Goal: Navigation & Orientation: Find specific page/section

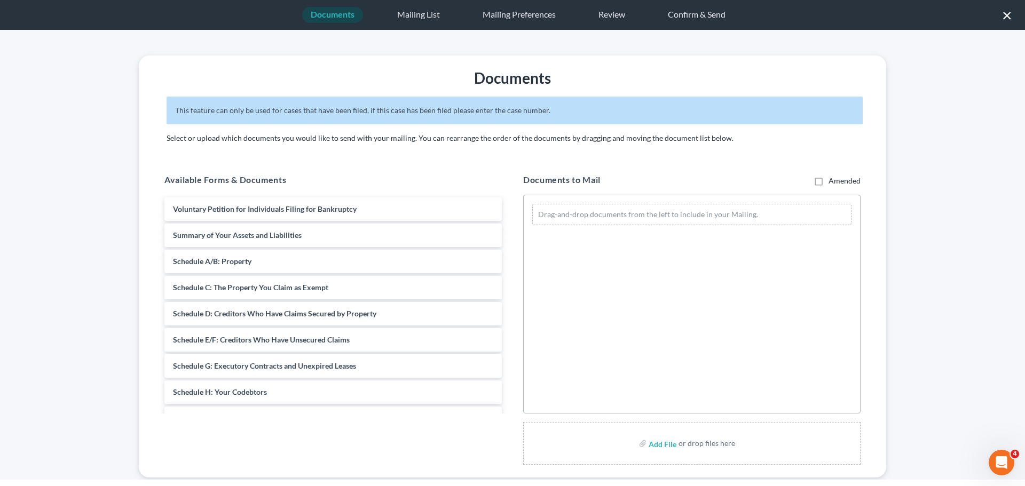
click at [1001, 17] on nav "Documents Mailing List Mailing Preferences Review Confirm & Send ×" at bounding box center [512, 15] width 1025 height 30
click at [1007, 18] on button "×" at bounding box center [1007, 14] width 10 height 17
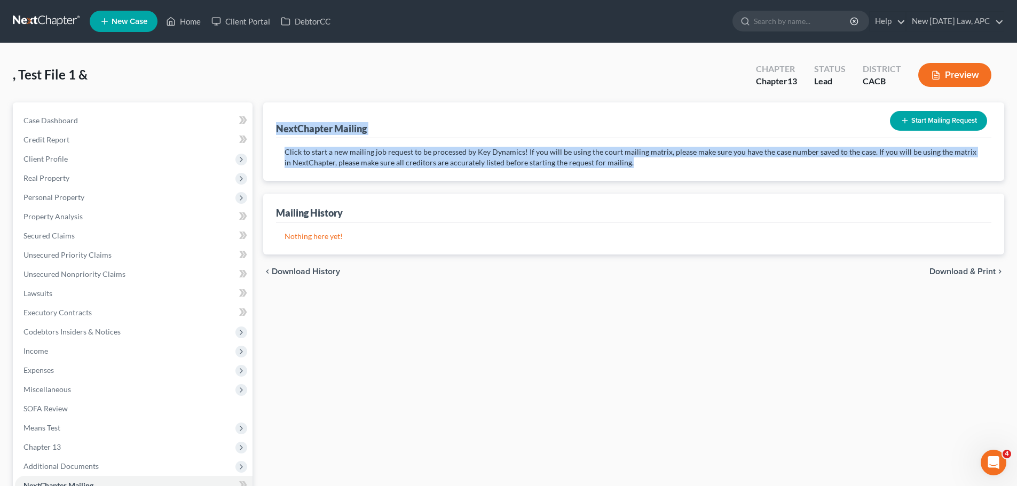
drag, startPoint x: 279, startPoint y: 130, endPoint x: 541, endPoint y: 269, distance: 296.5
click at [622, 173] on div "NextChapter Mailing Start Mailing Request Click to start a new mailing job requ…" at bounding box center [633, 141] width 741 height 78
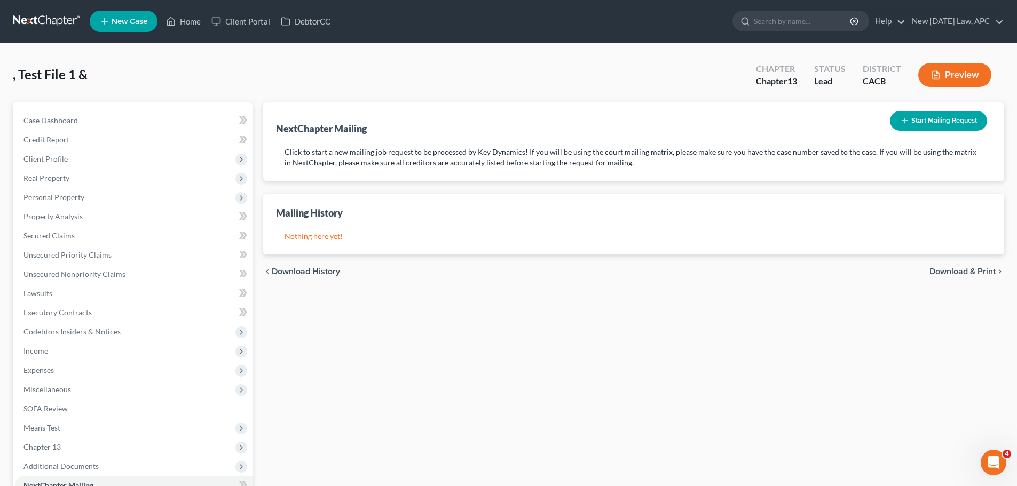
drag, startPoint x: 520, startPoint y: 298, endPoint x: 300, endPoint y: 169, distance: 254.8
click at [520, 299] on div "NextChapter Mailing Start Mailing Request Click to start a new mailing job requ…" at bounding box center [633, 333] width 751 height 463
click at [182, 29] on link "Home" at bounding box center [183, 21] width 45 height 19
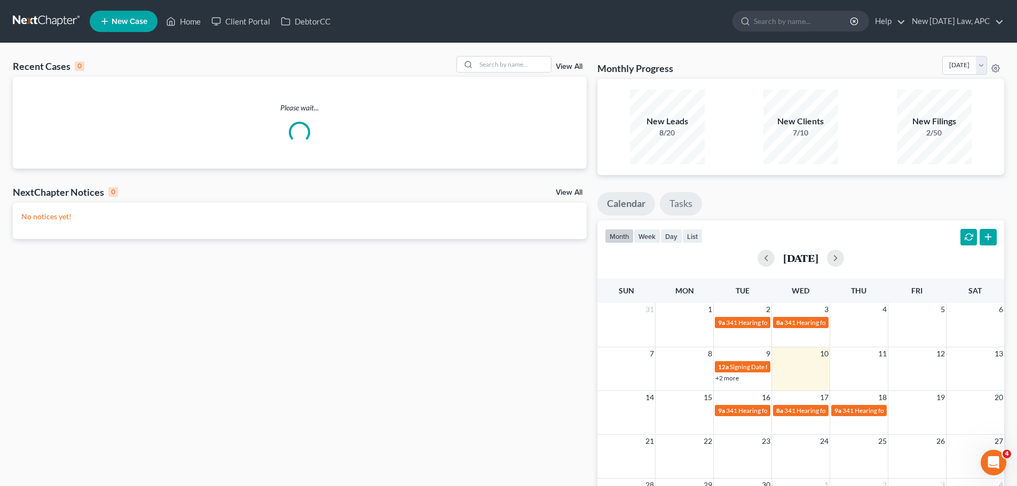
click at [675, 203] on link "Tasks" at bounding box center [681, 203] width 42 height 23
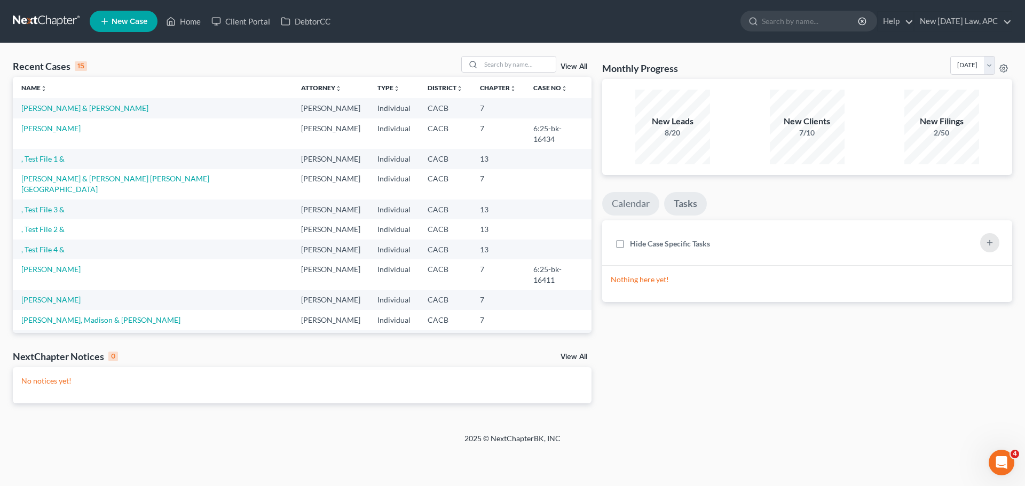
click at [637, 208] on link "Calendar" at bounding box center [630, 203] width 57 height 23
